Goal: Information Seeking & Learning: Learn about a topic

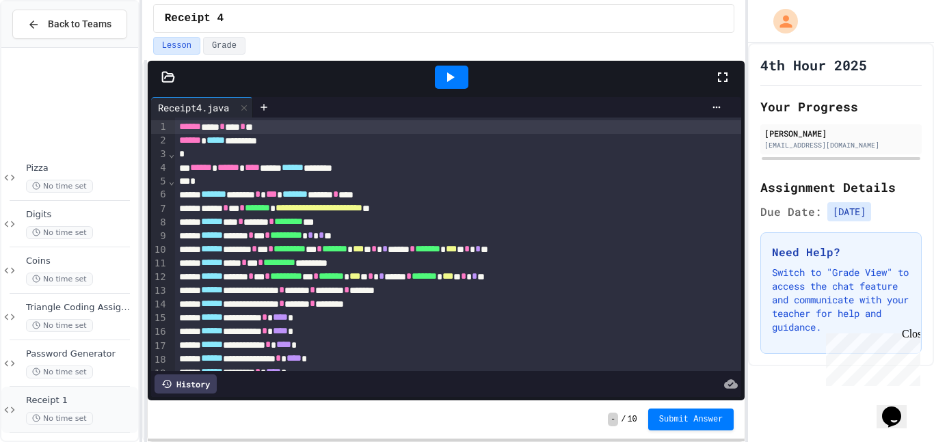
scroll to position [146, 0]
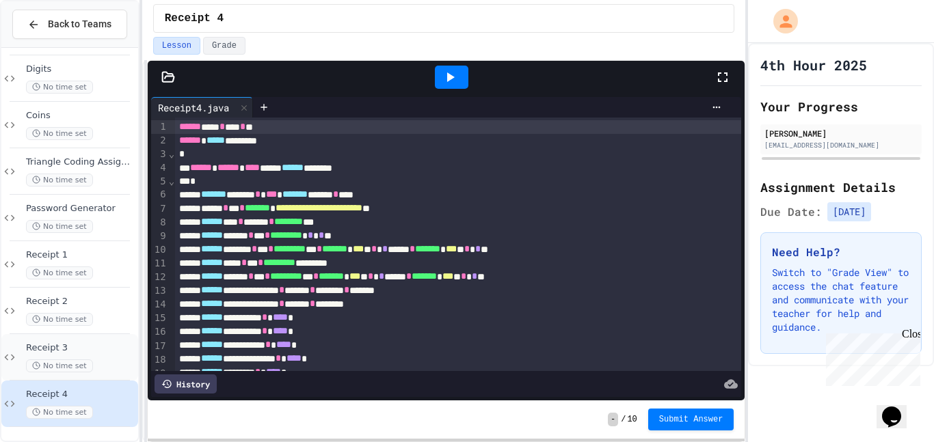
click at [106, 353] on span "Receipt 3" at bounding box center [80, 348] width 109 height 12
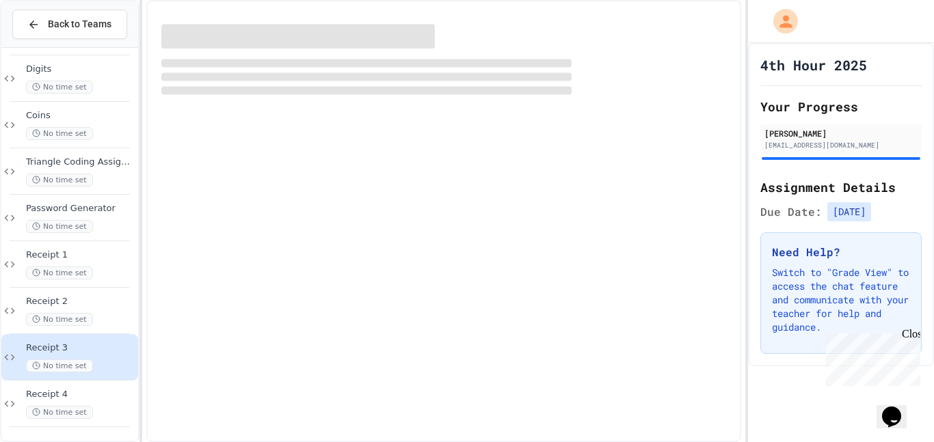
scroll to position [129, 0]
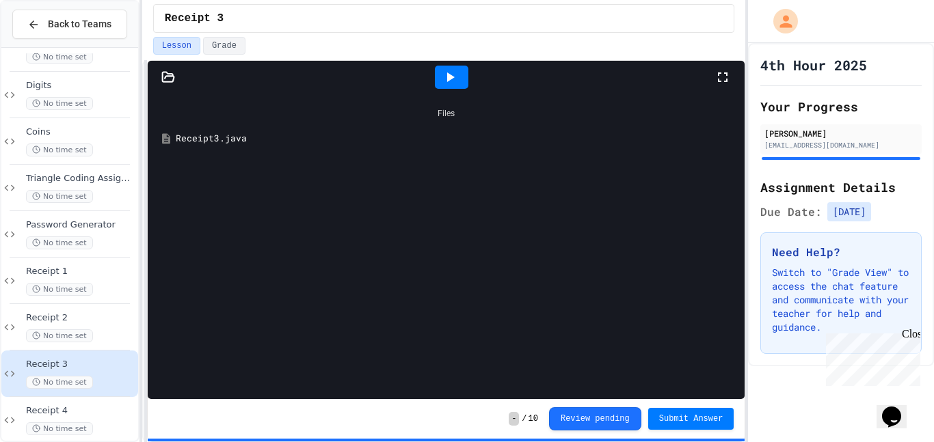
click at [239, 134] on div "Receipt3.java" at bounding box center [456, 139] width 561 height 14
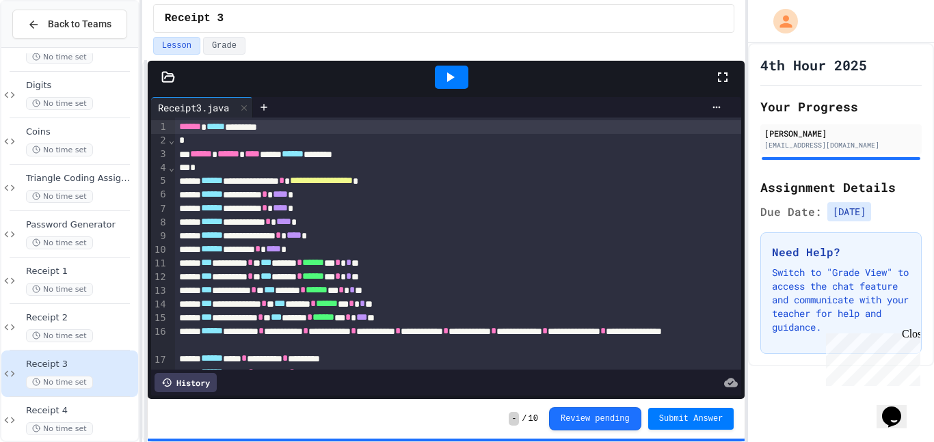
click at [461, 86] on div at bounding box center [451, 77] width 33 height 23
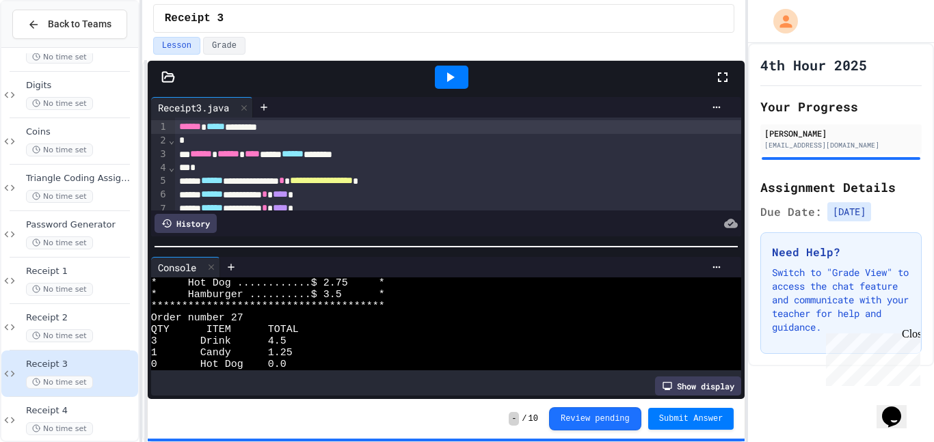
scroll to position [81, 0]
click at [451, 82] on icon at bounding box center [450, 77] width 16 height 16
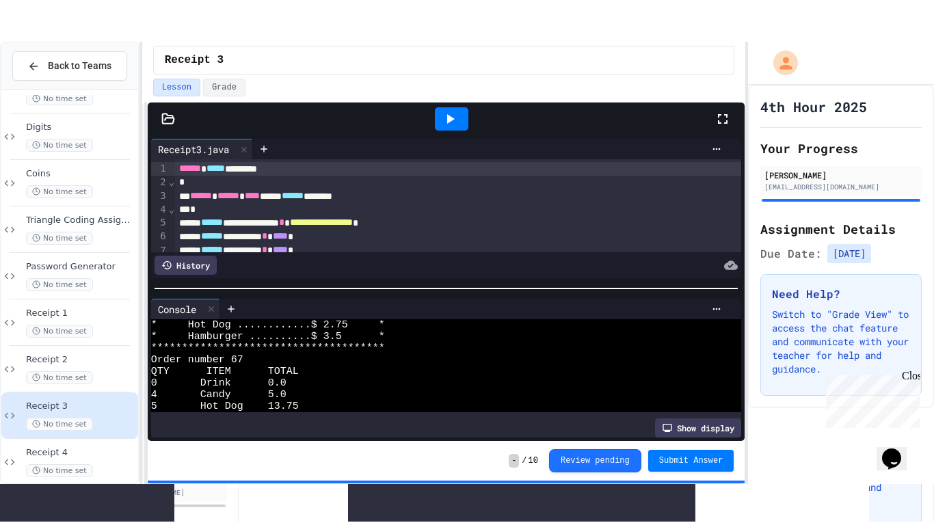
scroll to position [106, 0]
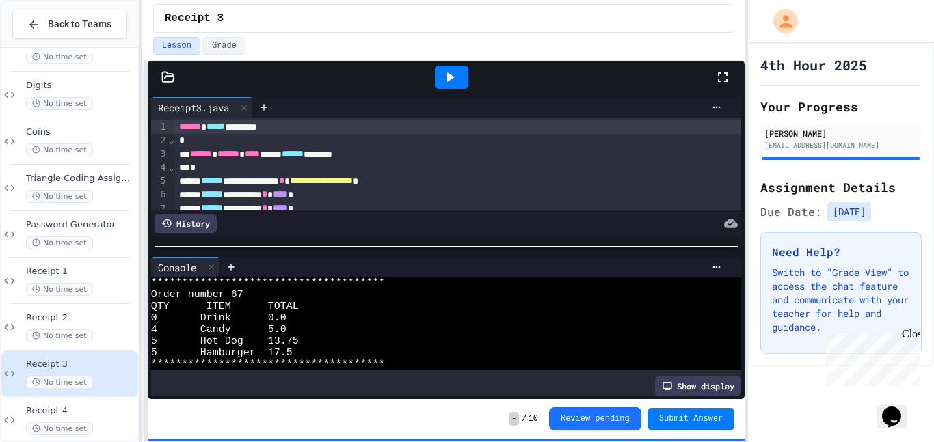
click at [727, 79] on icon at bounding box center [722, 77] width 16 height 16
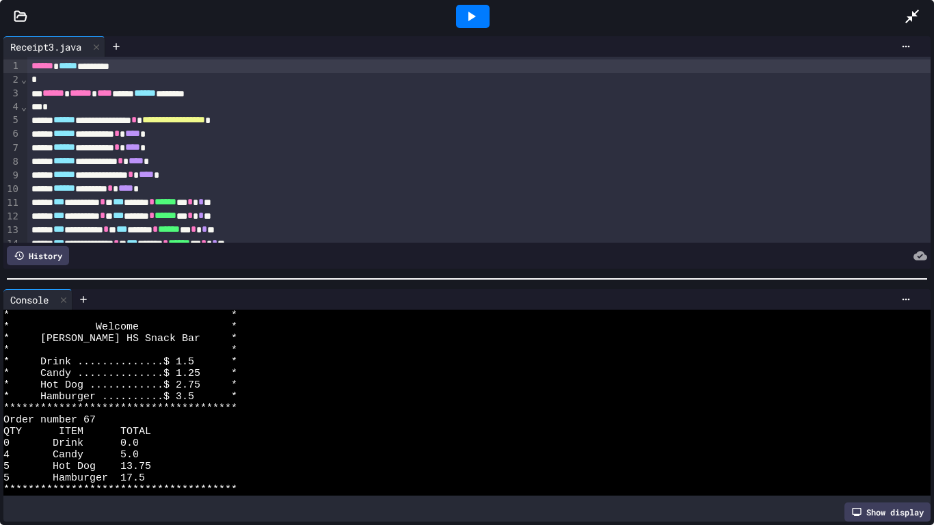
scroll to position [63, 0]
click at [61, 302] on icon at bounding box center [64, 300] width 10 height 10
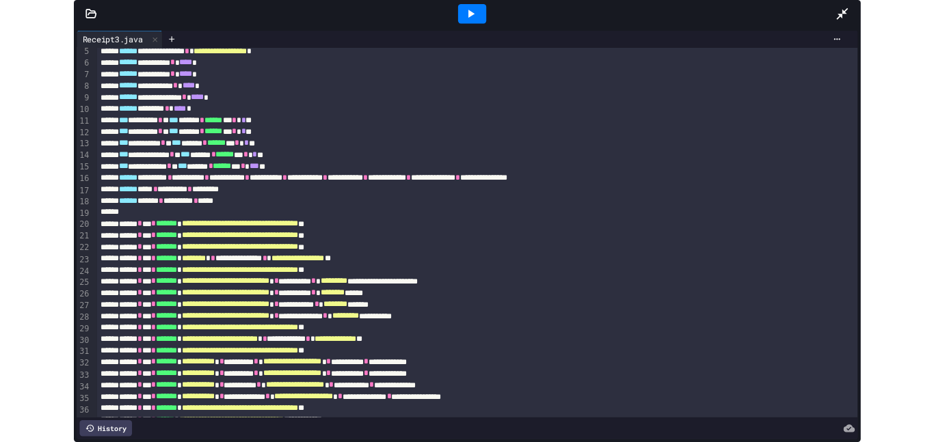
scroll to position [65, 0]
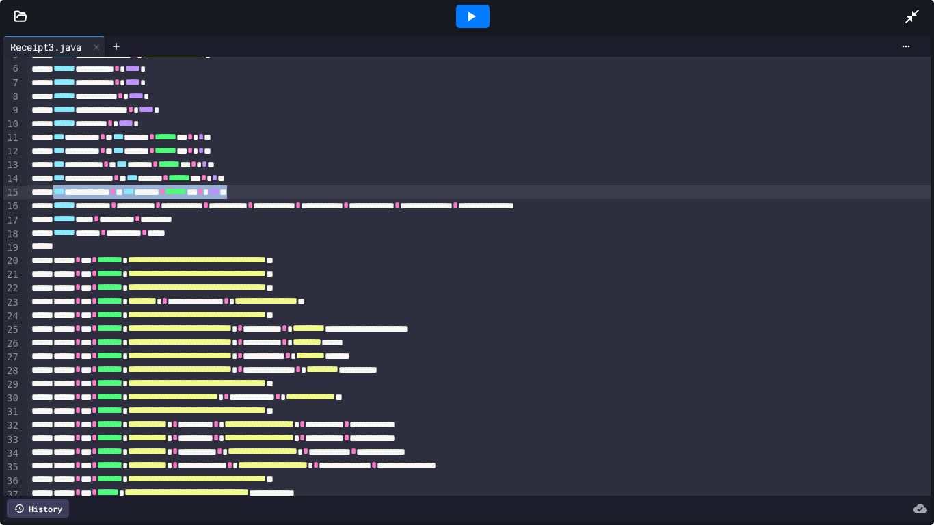
drag, startPoint x: 64, startPoint y: 196, endPoint x: 313, endPoint y: 194, distance: 249.5
click at [313, 194] on div "**********" at bounding box center [479, 192] width 904 height 14
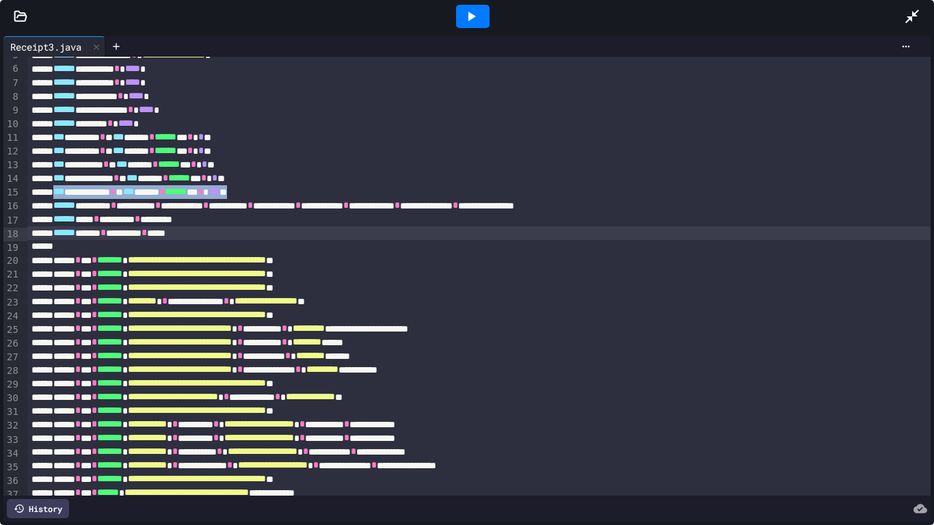
click at [341, 232] on div "****** ***** * ******** * ****" at bounding box center [479, 233] width 904 height 14
click at [917, 17] on icon at bounding box center [912, 16] width 16 height 16
